Goal: Information Seeking & Learning: Learn about a topic

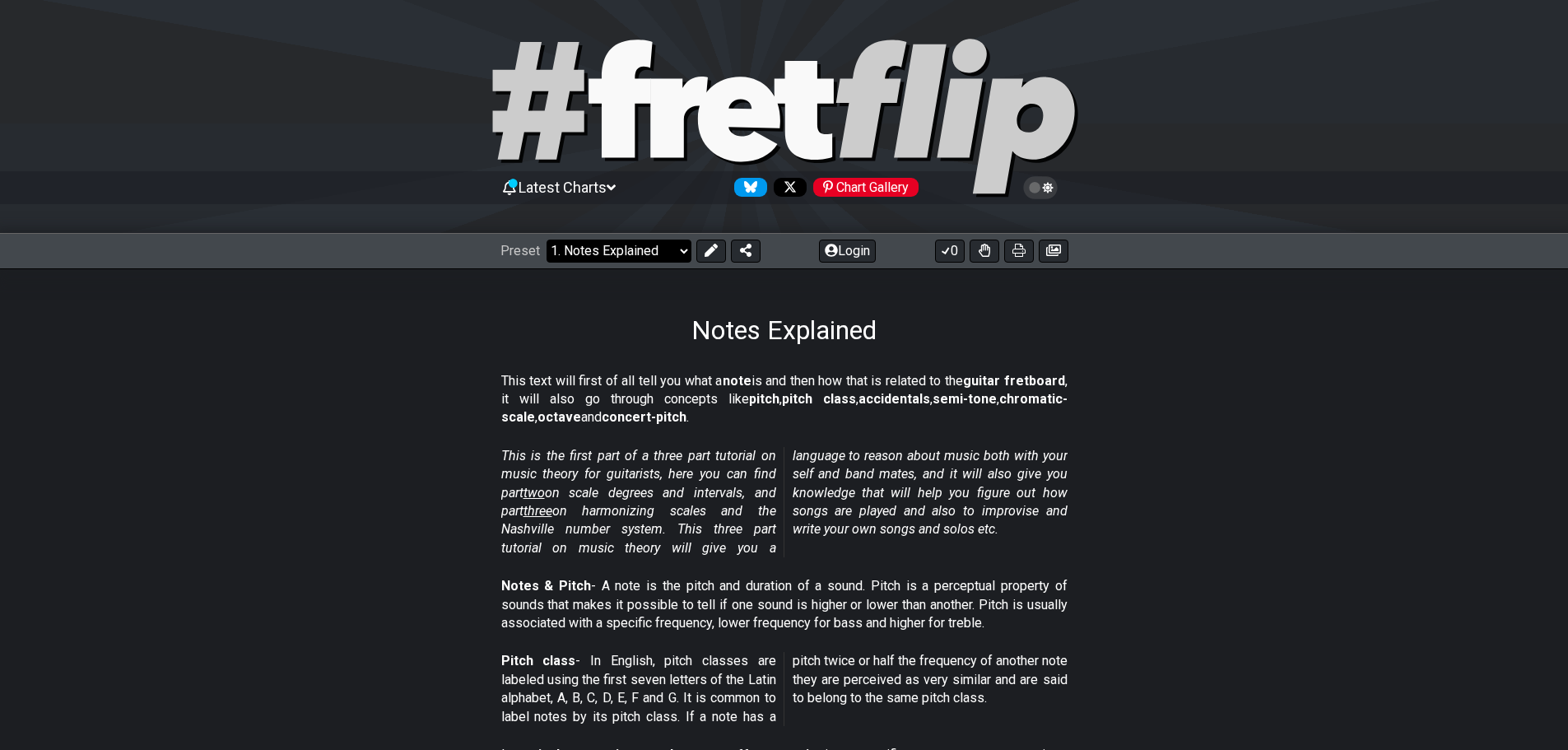
click at [666, 253] on select "Welcome to #fretflip! Initial Preset Custom Preset Minor Pentatonic Major Penta…" at bounding box center [618, 251] width 145 height 23
click at [317, 525] on section "This is the first part of a three part tutorial on music theory for guitarists,…" at bounding box center [784, 505] width 1568 height 130
click at [274, 471] on section "This is the first part of a three part tutorial on music theory for guitarists,…" at bounding box center [784, 505] width 1568 height 130
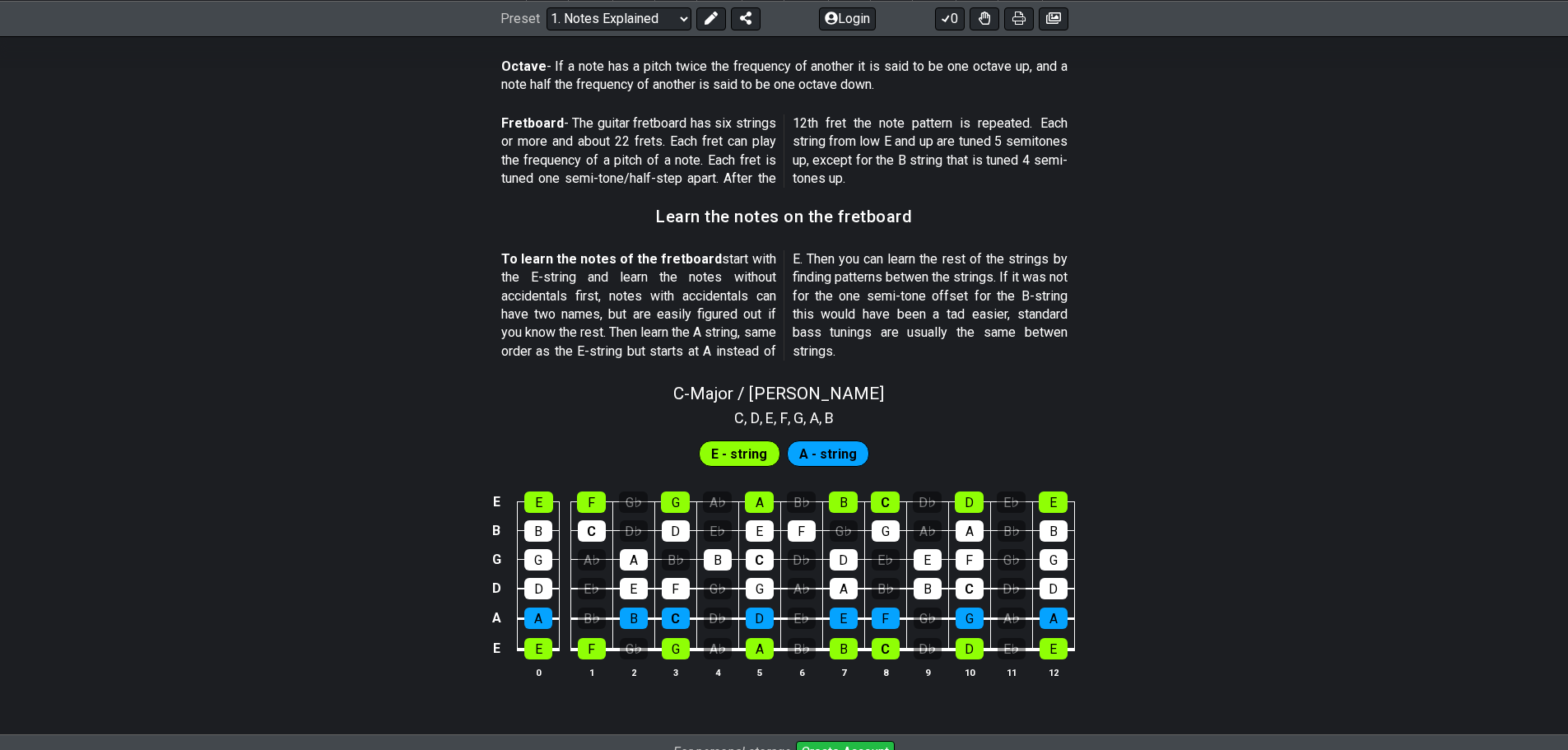
scroll to position [1541, 0]
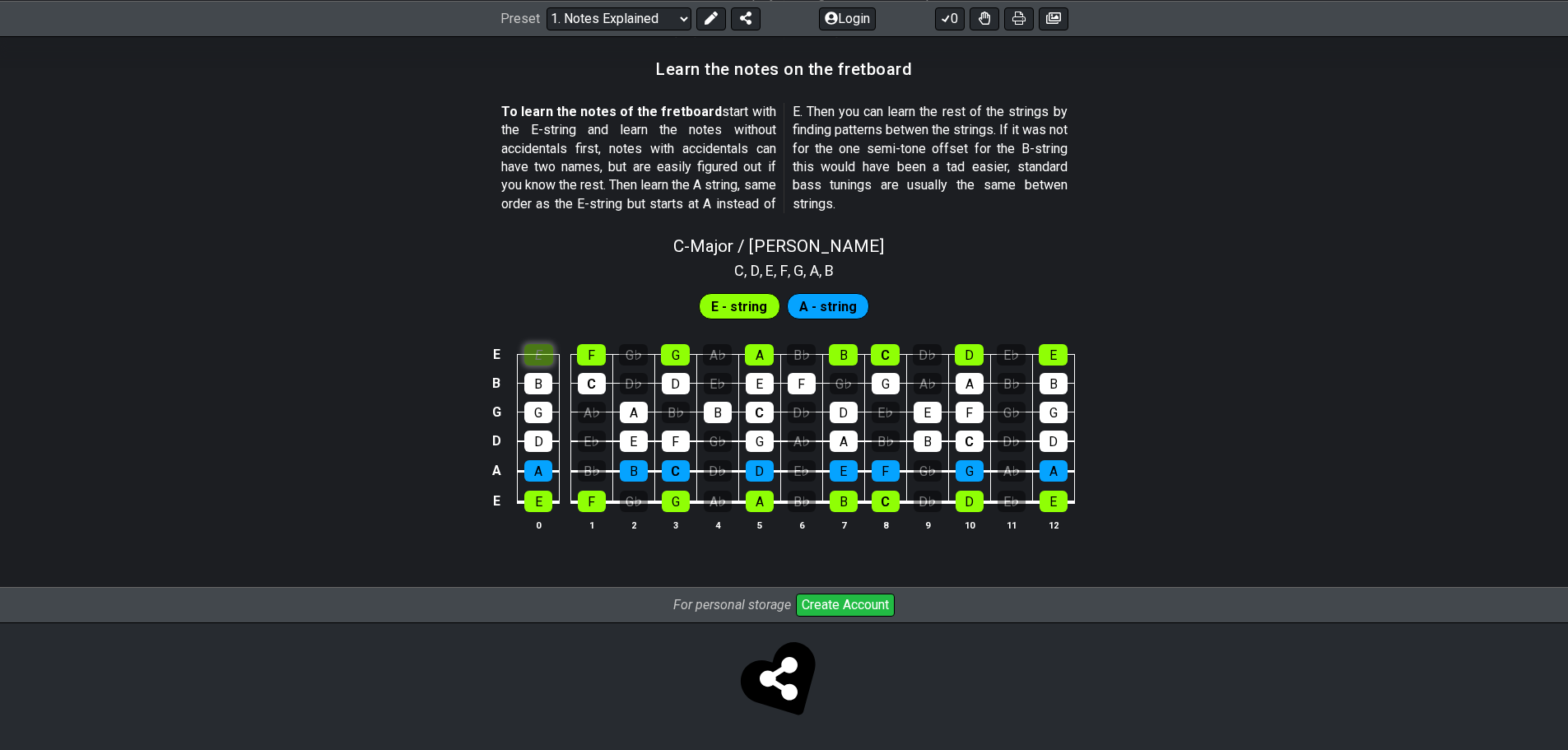
scroll to position [1465, 0]
click at [535, 277] on div "C - Major / Ionian C , D , E , F , G , A , B E - string A - string E E F G♭ G A…" at bounding box center [784, 389] width 1568 height 328
click at [544, 353] on div "E" at bounding box center [538, 355] width 29 height 21
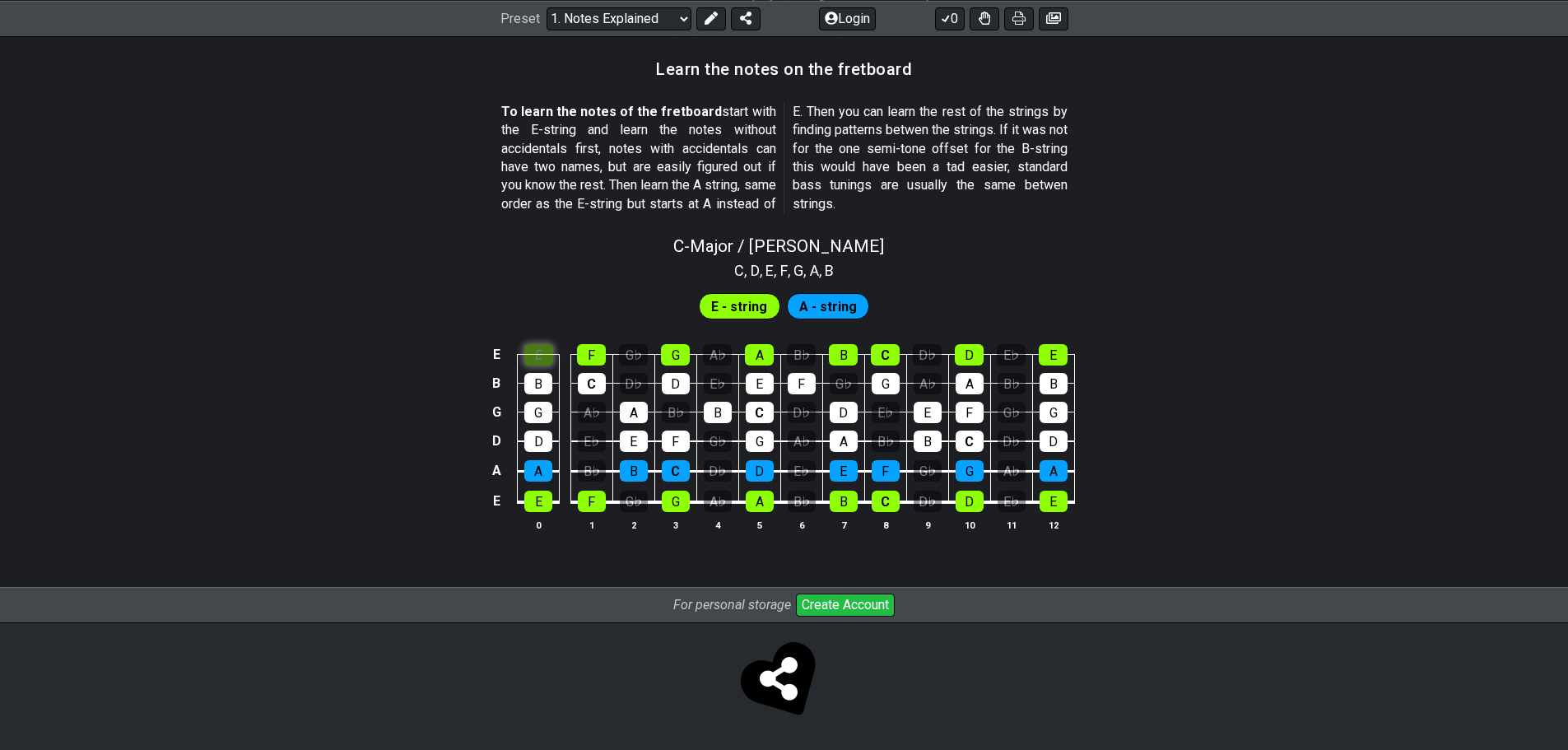
click at [544, 352] on div "E" at bounding box center [538, 355] width 29 height 21
click at [813, 303] on span "A - string" at bounding box center [828, 306] width 58 height 24
drag, startPoint x: 849, startPoint y: 475, endPoint x: 847, endPoint y: 448, distance: 27.1
click at [850, 475] on div "E" at bounding box center [843, 470] width 28 height 21
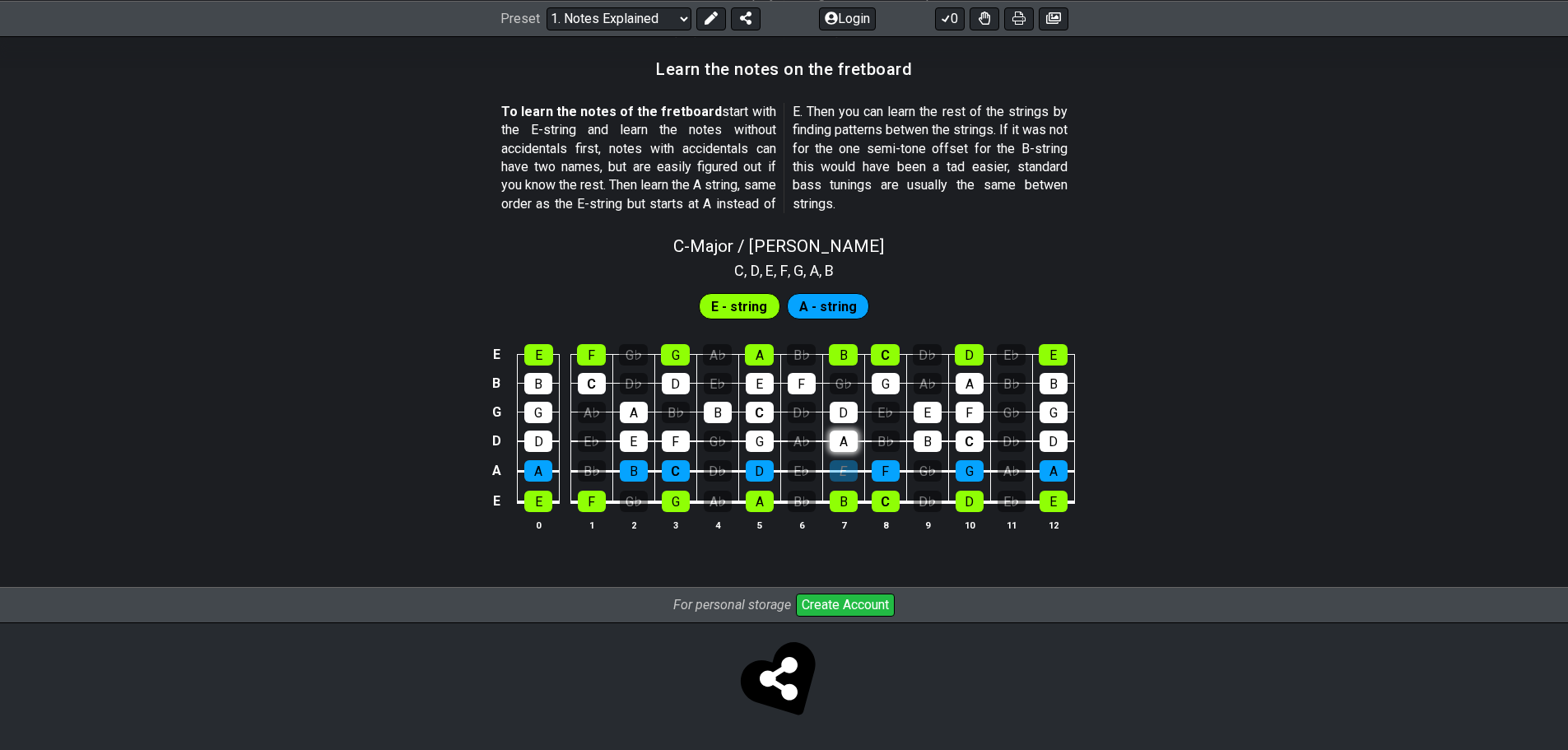
click at [845, 431] on div "A" at bounding box center [843, 441] width 28 height 21
click at [846, 413] on div "D" at bounding box center [843, 412] width 28 height 21
drag, startPoint x: 846, startPoint y: 464, endPoint x: 843, endPoint y: 456, distance: 8.5
click at [844, 462] on div "E" at bounding box center [843, 470] width 28 height 21
click at [845, 435] on div "A" at bounding box center [843, 441] width 28 height 21
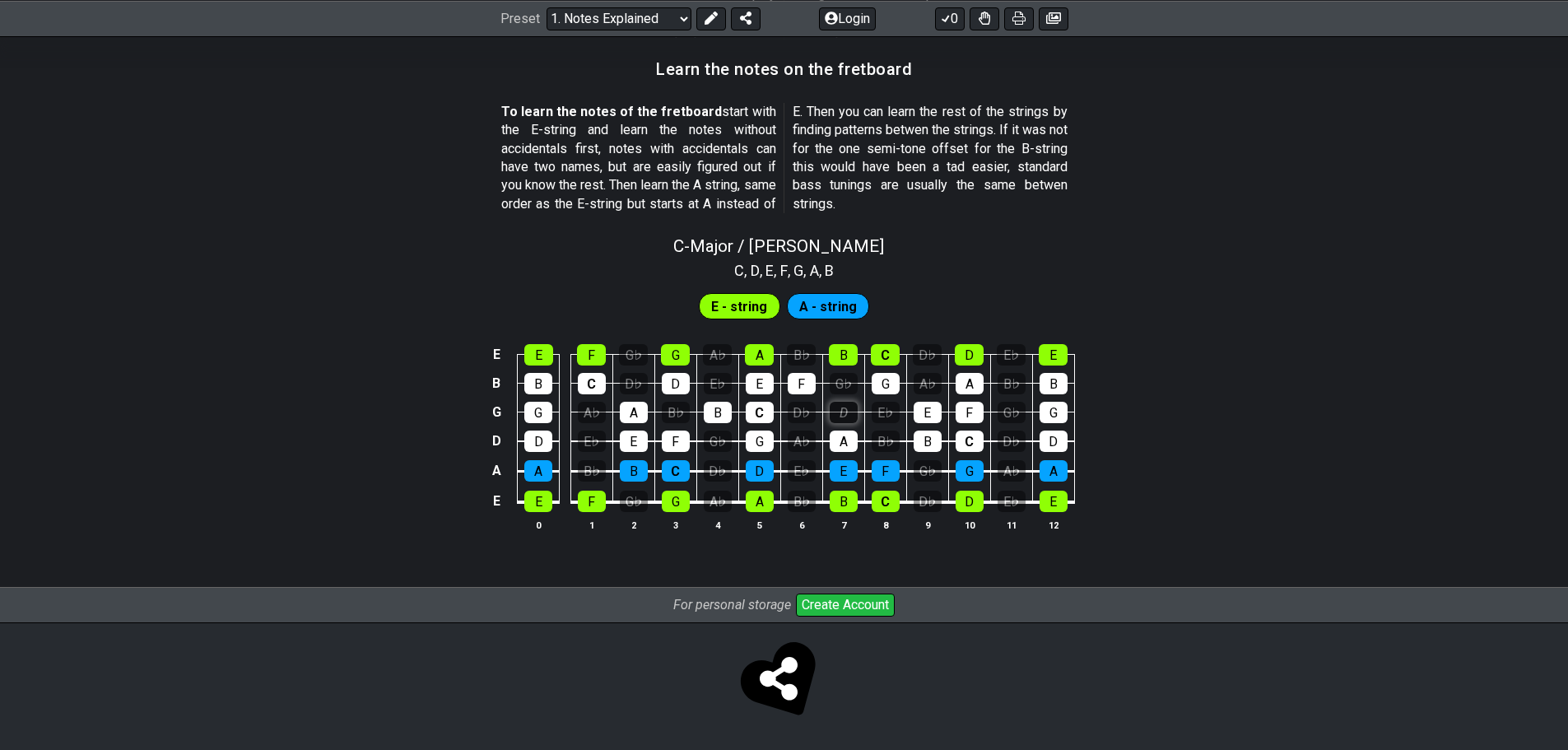
click at [842, 410] on div "D" at bounding box center [843, 412] width 28 height 21
click at [871, 412] on div "E♭" at bounding box center [884, 412] width 28 height 21
click at [877, 409] on div "E♭" at bounding box center [884, 412] width 28 height 21
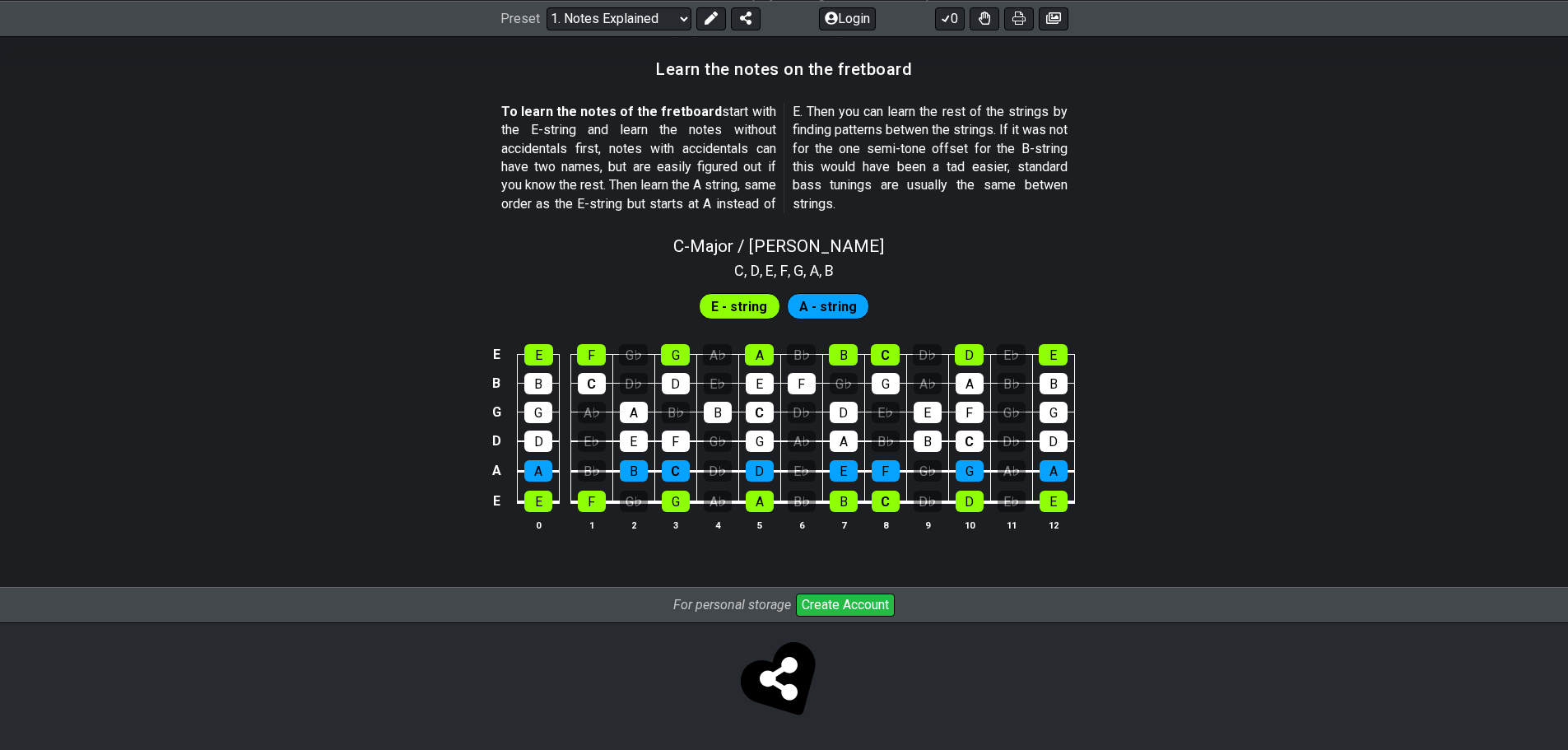
click at [877, 426] on td "B♭" at bounding box center [885, 426] width 42 height 30
click at [880, 432] on div "B♭" at bounding box center [884, 441] width 28 height 21
click at [881, 432] on div "B♭" at bounding box center [884, 441] width 28 height 21
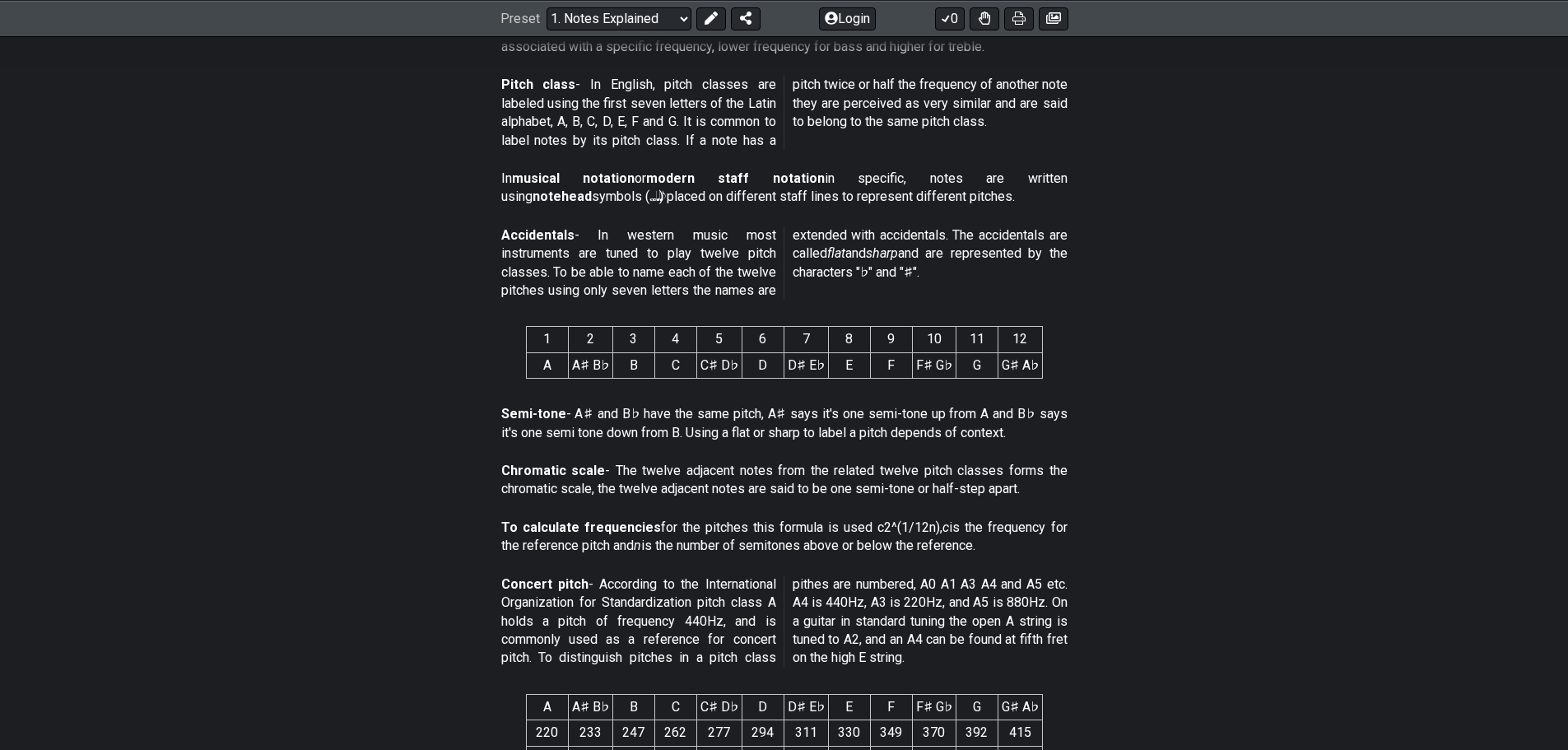
scroll to position [0, 0]
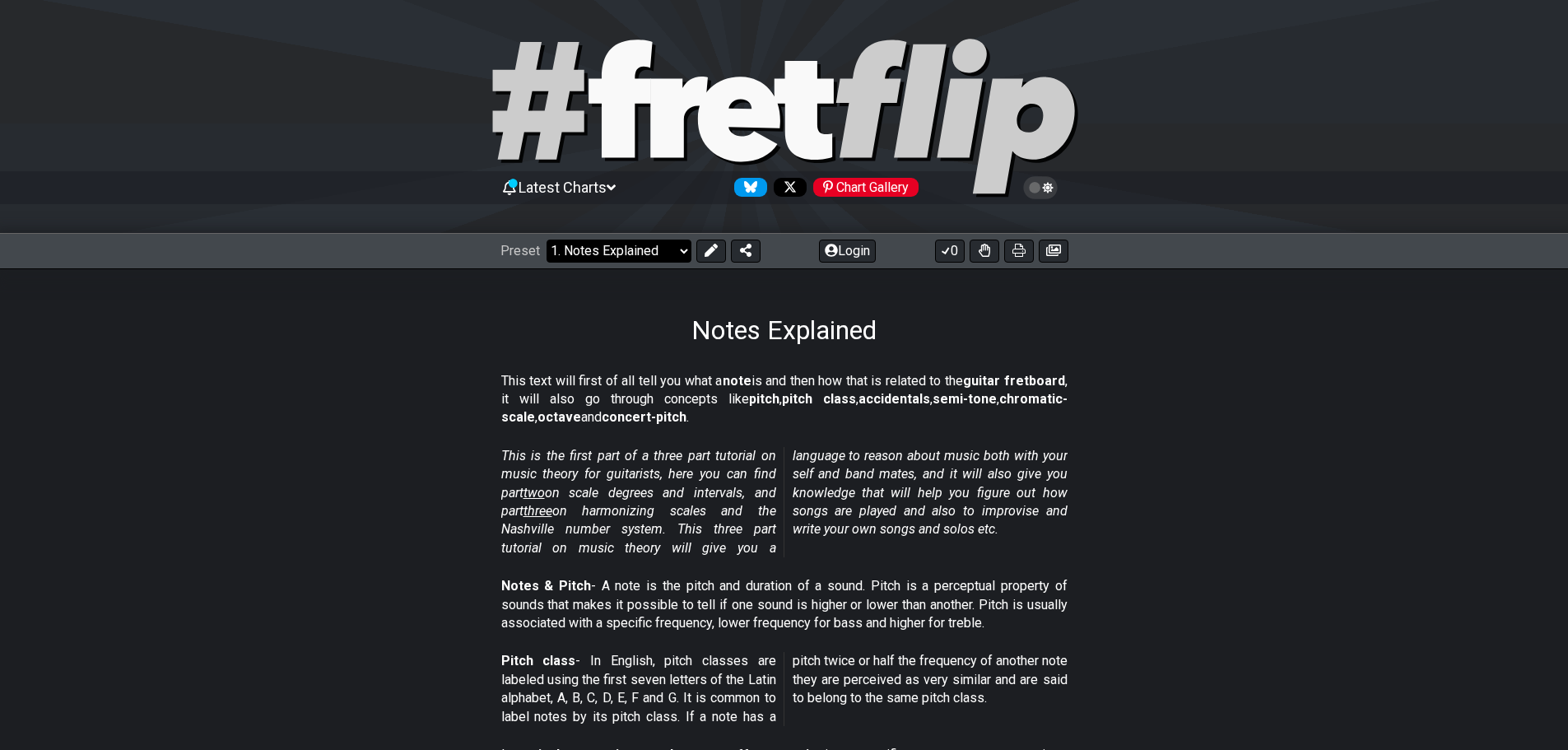
click at [631, 245] on select "Welcome to #fretflip! Initial Preset Custom Preset Minor Pentatonic Major Penta…" at bounding box center [618, 251] width 145 height 23
click at [631, 277] on div "Notes Explained" at bounding box center [784, 307] width 1568 height 77
click at [636, 239] on select "Welcome to #fretflip! Initial Preset Custom Preset Minor Pentatonic Major Penta…" at bounding box center [618, 251] width 145 height 23
click at [546, 239] on select "Welcome to #fretflip! Initial Preset Custom Preset Minor Pentatonic Major Penta…" at bounding box center [618, 251] width 145 height 23
select select "/musical-notes-explained"
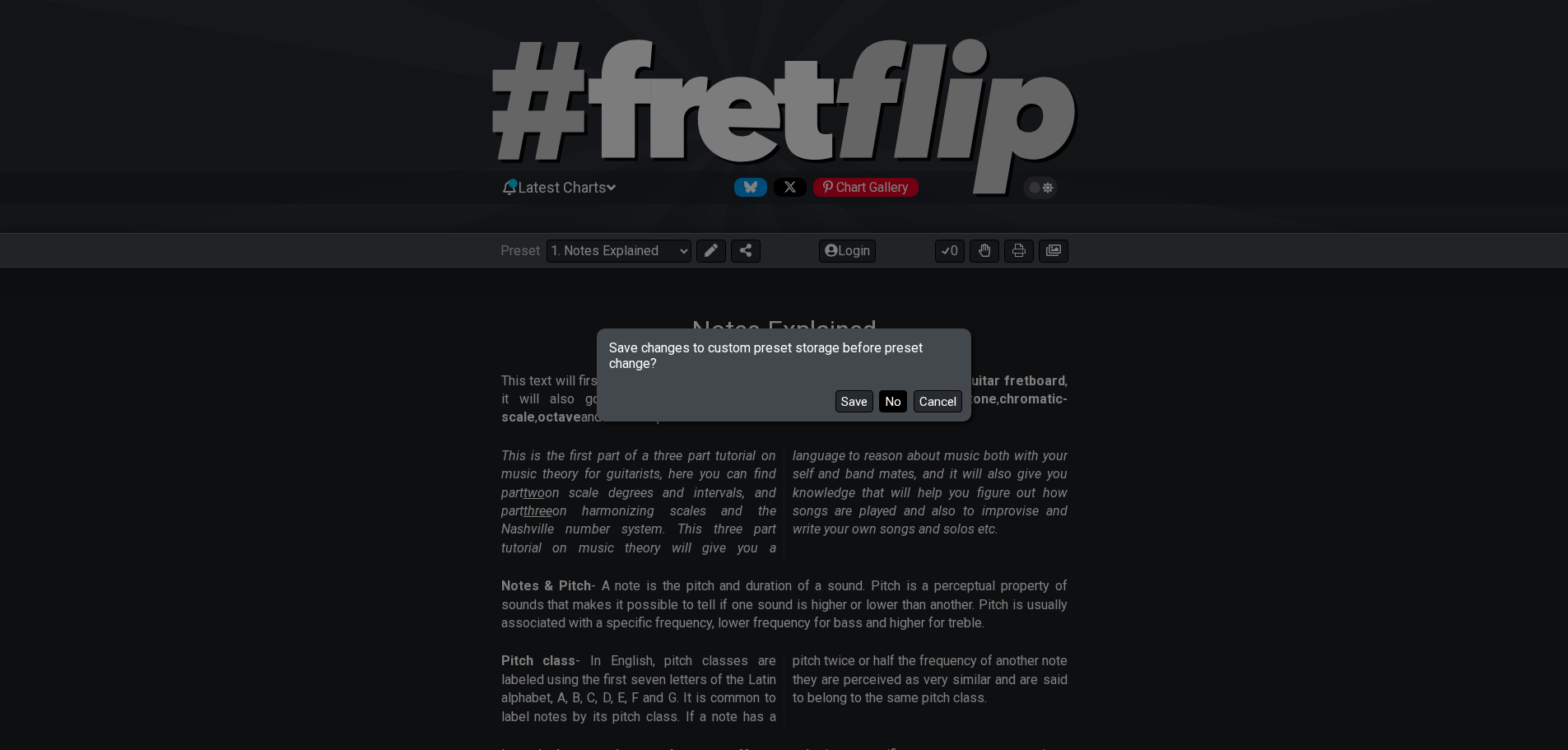
click at [888, 402] on button "No" at bounding box center [892, 401] width 28 height 22
select select "A"
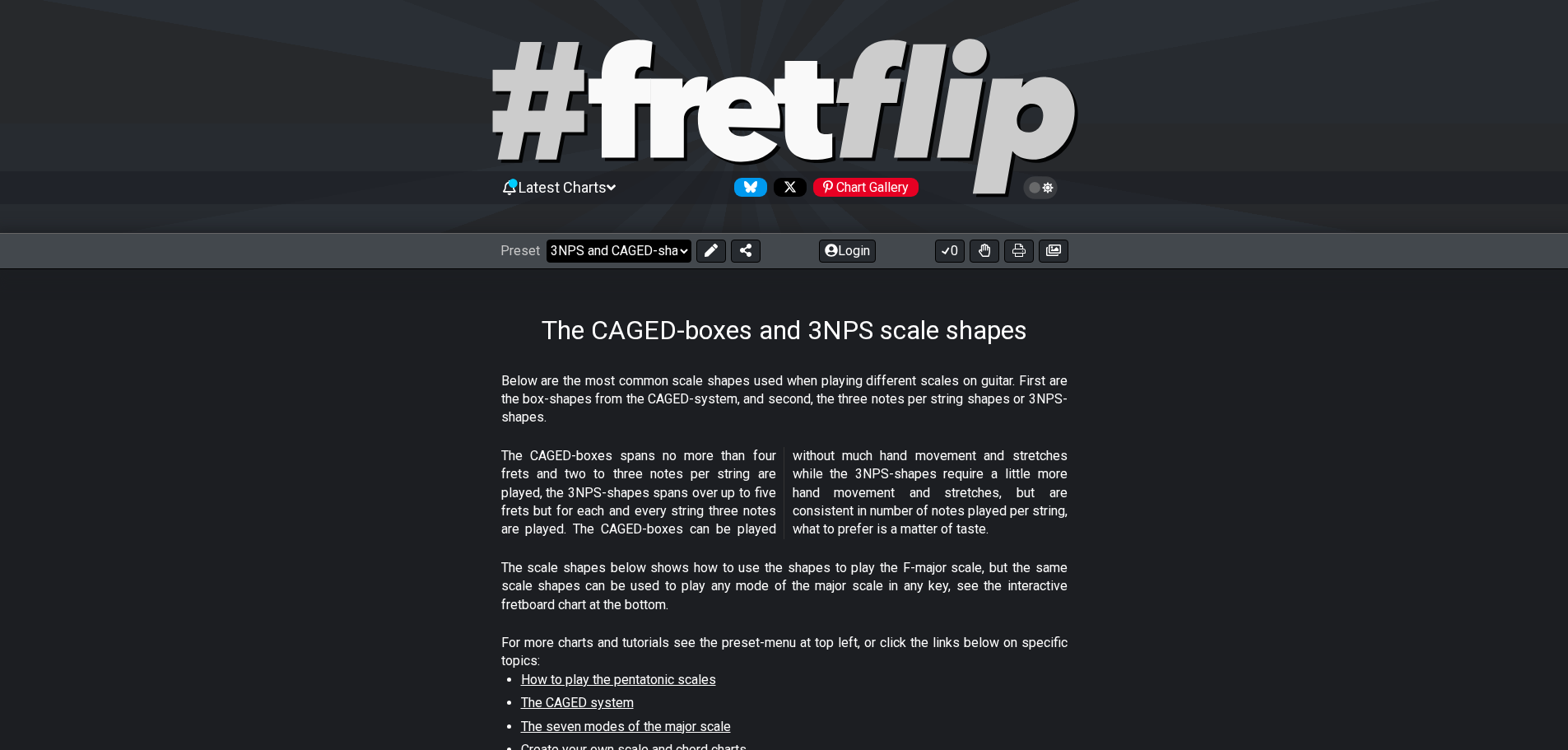
click at [614, 254] on select "Welcome to #fretflip! Initial Preset Custom Preset Minor Pentatonic Major Penta…" at bounding box center [618, 251] width 145 height 23
click at [626, 259] on select "Welcome to #fretflip! Initial Preset Custom Preset Minor Pentatonic Major Penta…" at bounding box center [618, 251] width 145 height 23
click at [546, 239] on select "Welcome to #fretflip! Initial Preset Custom Preset Minor Pentatonic Major Penta…" at bounding box center [618, 251] width 145 height 23
select select "/the-caged-system"
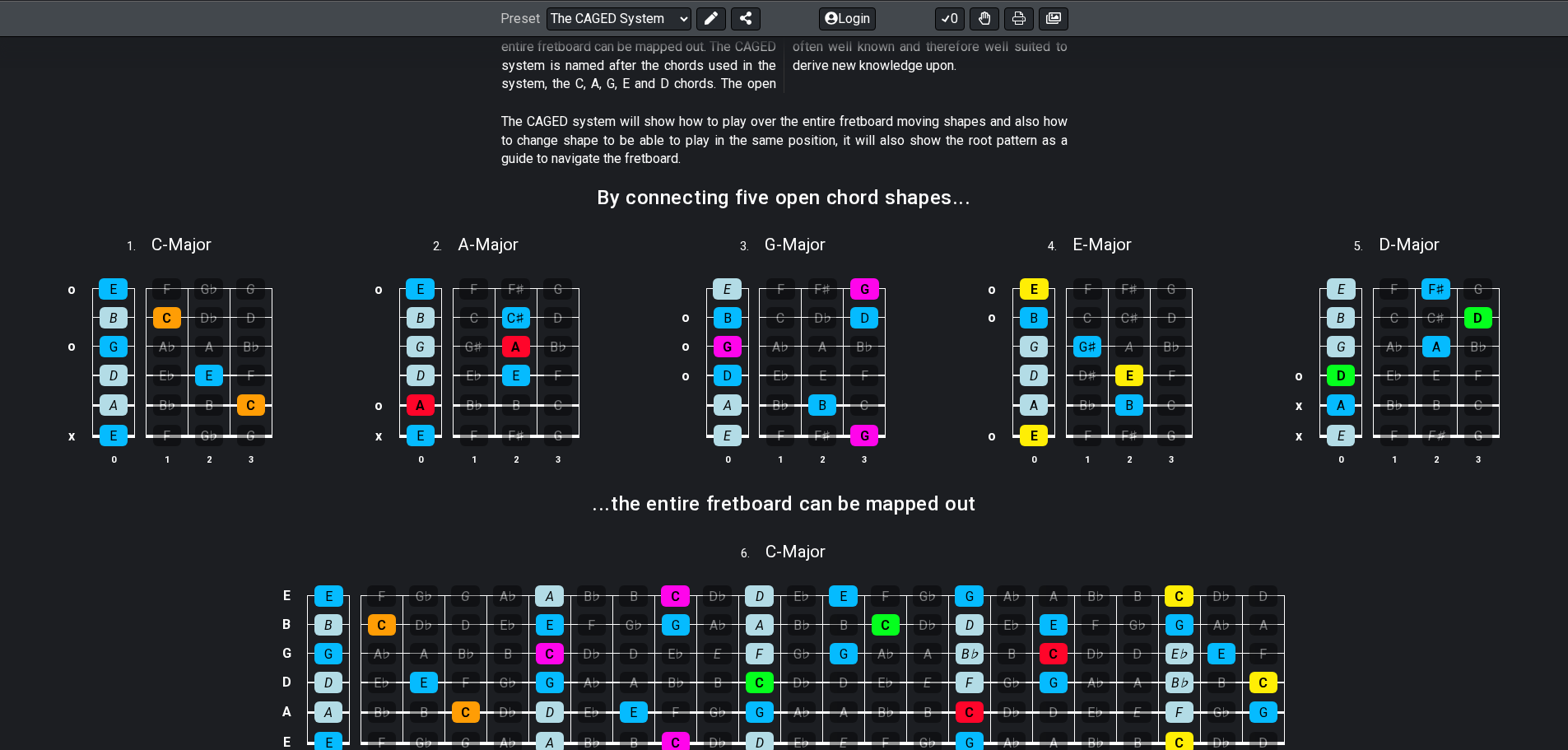
scroll to position [494, 0]
